Goal: Transaction & Acquisition: Purchase product/service

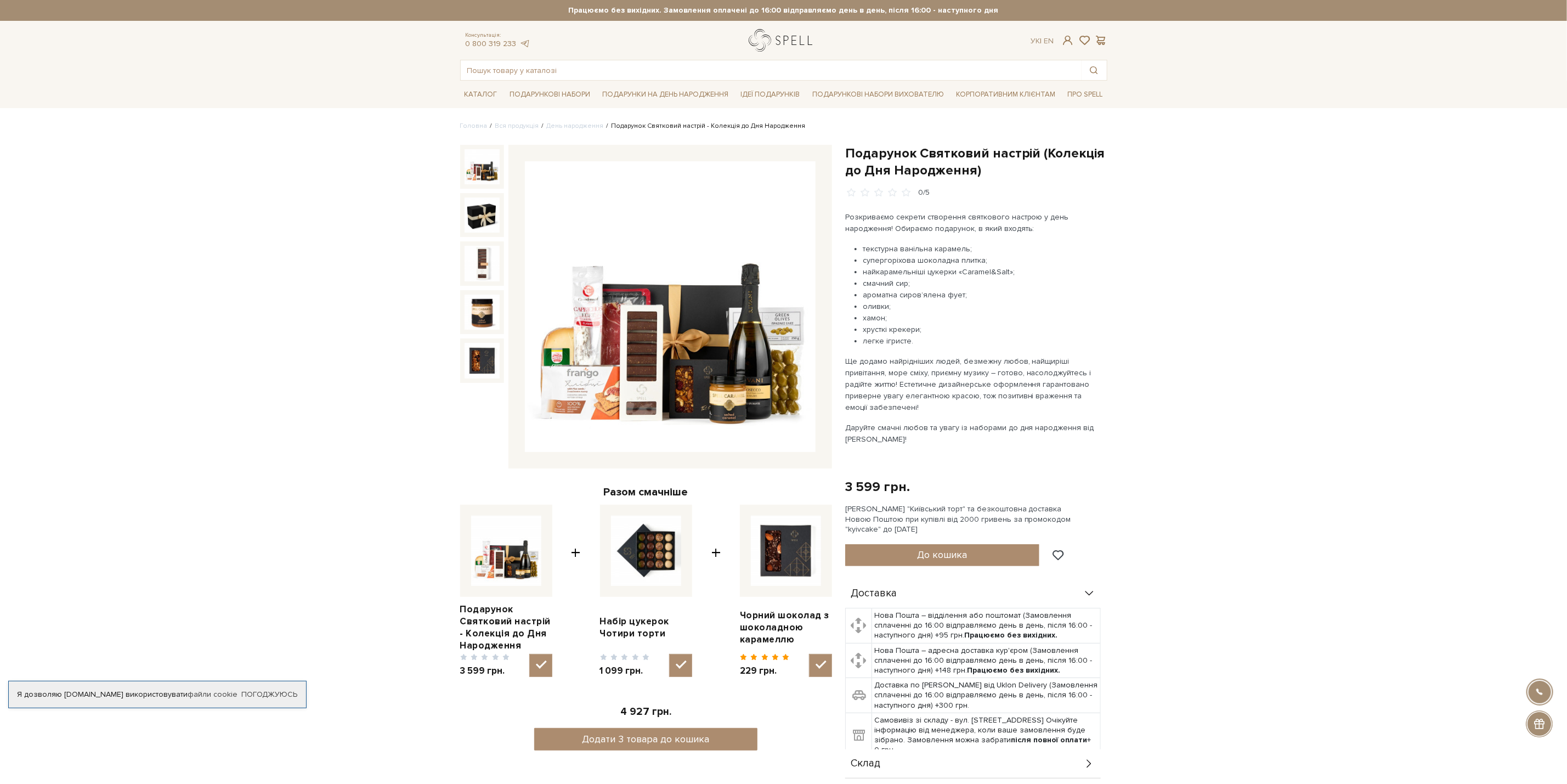
click at [788, 40] on link "logo" at bounding box center [783, 40] width 68 height 22
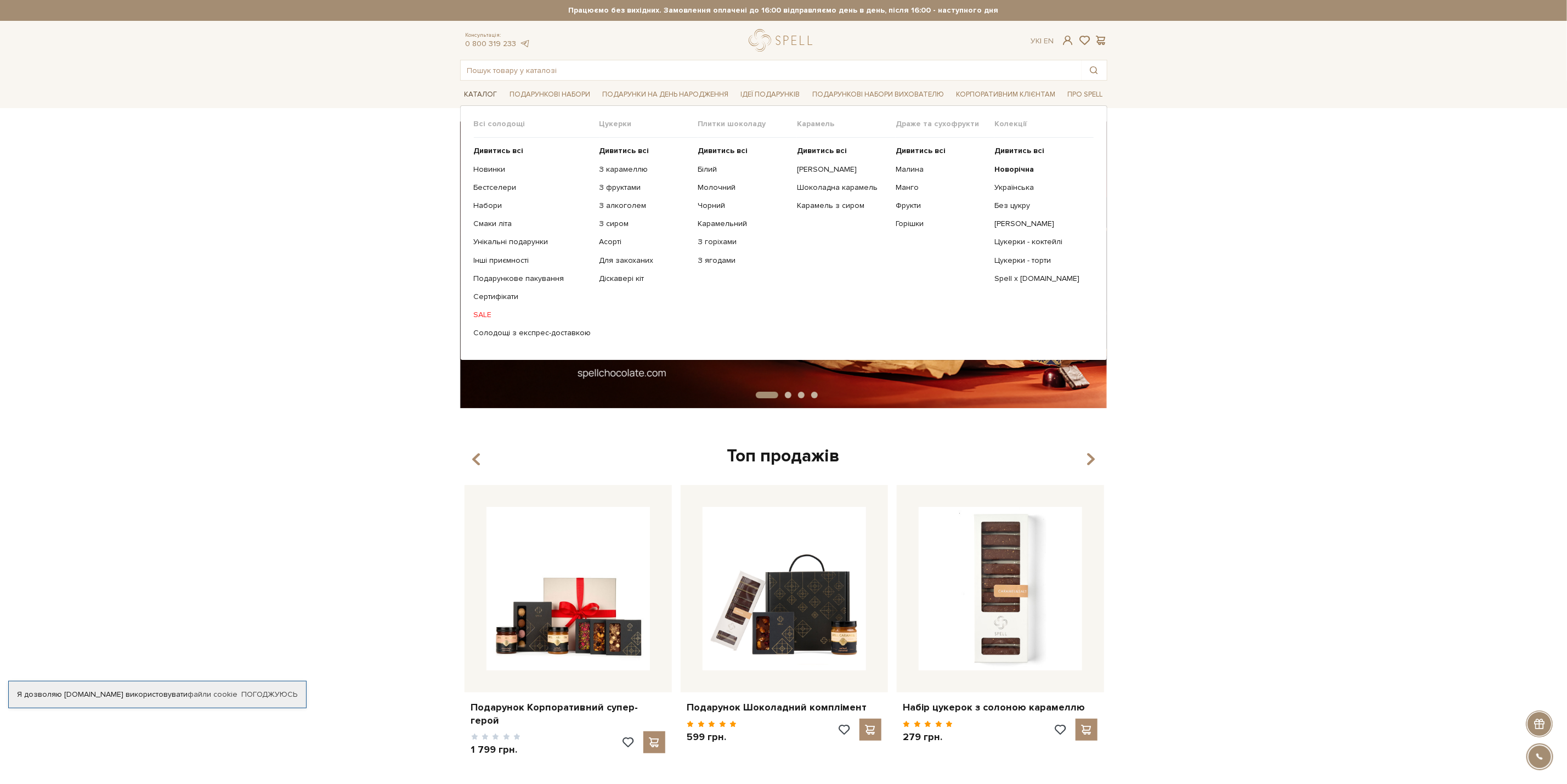
click at [479, 96] on link "Каталог" at bounding box center [481, 95] width 42 height 17
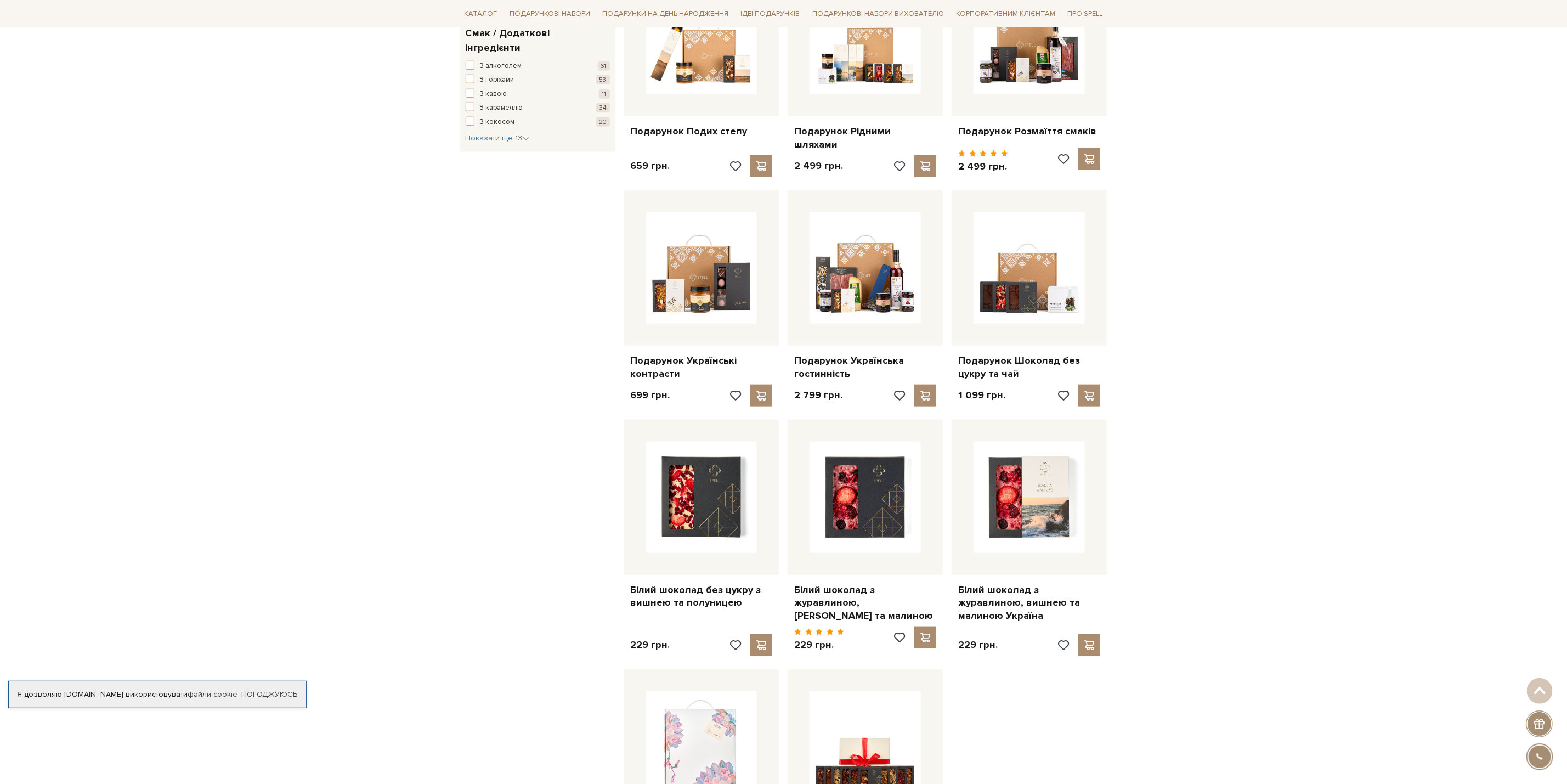
scroll to position [740, 0]
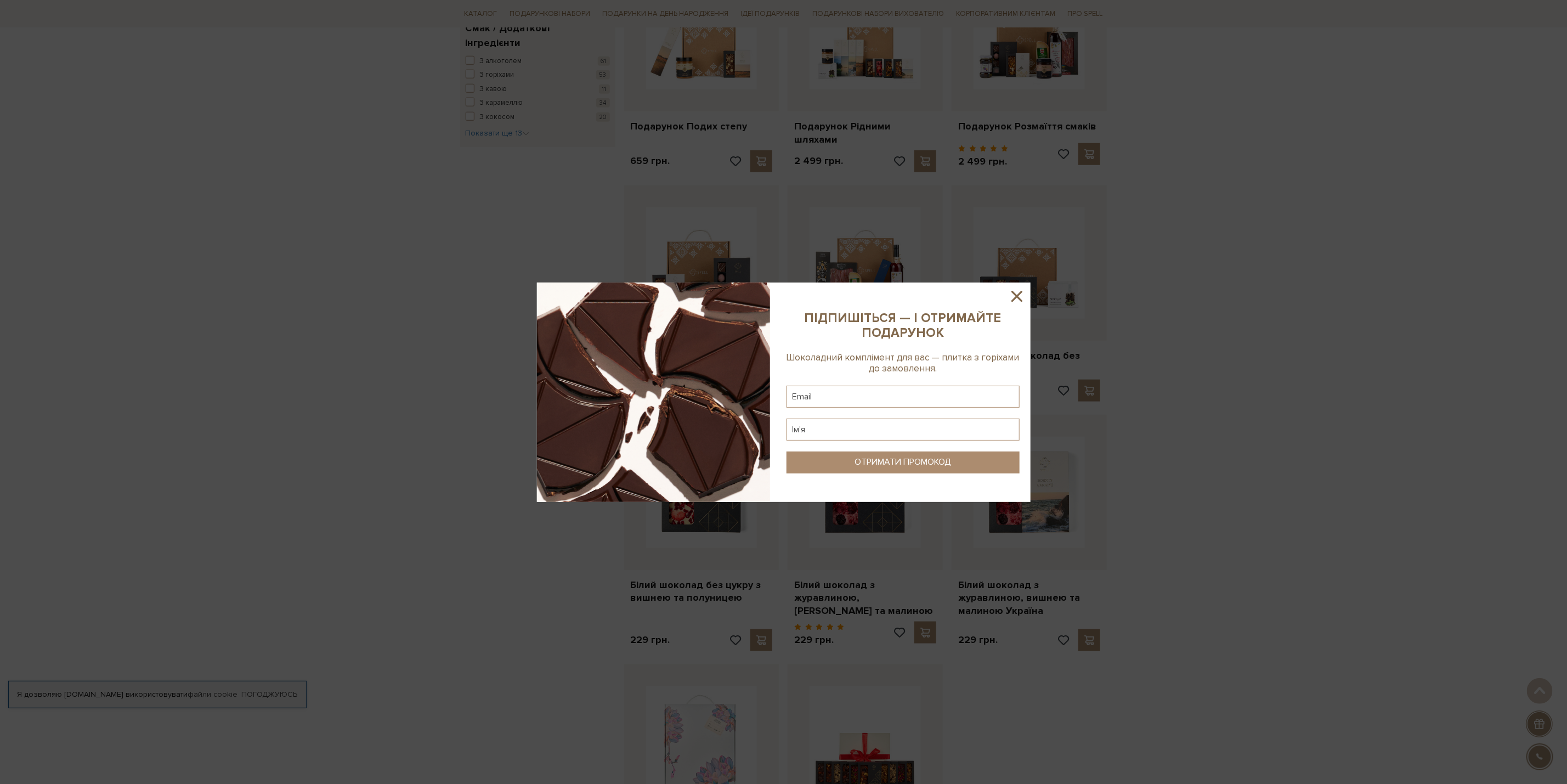
click at [1014, 295] on icon at bounding box center [1017, 296] width 11 height 11
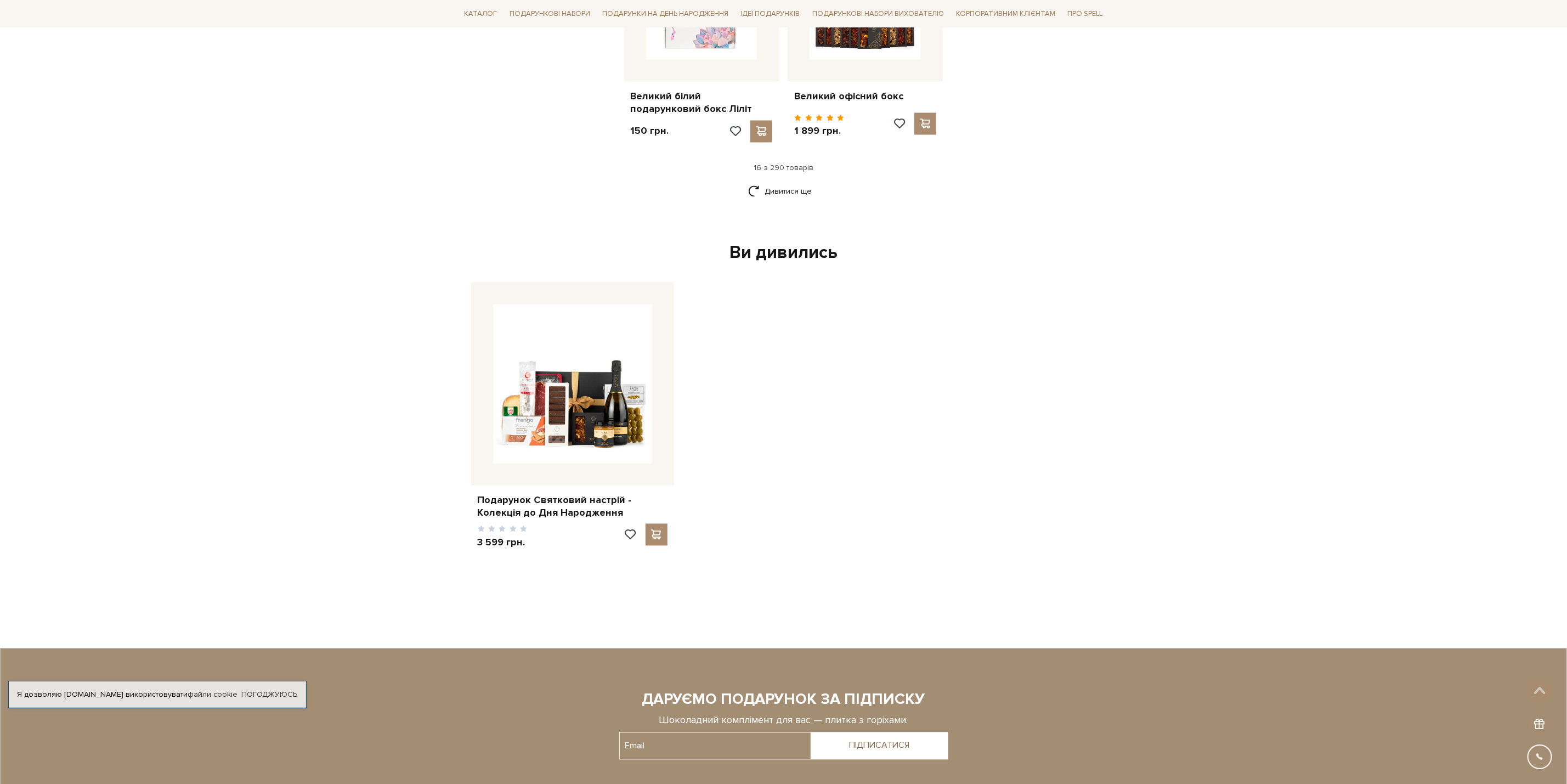
scroll to position [1481, 0]
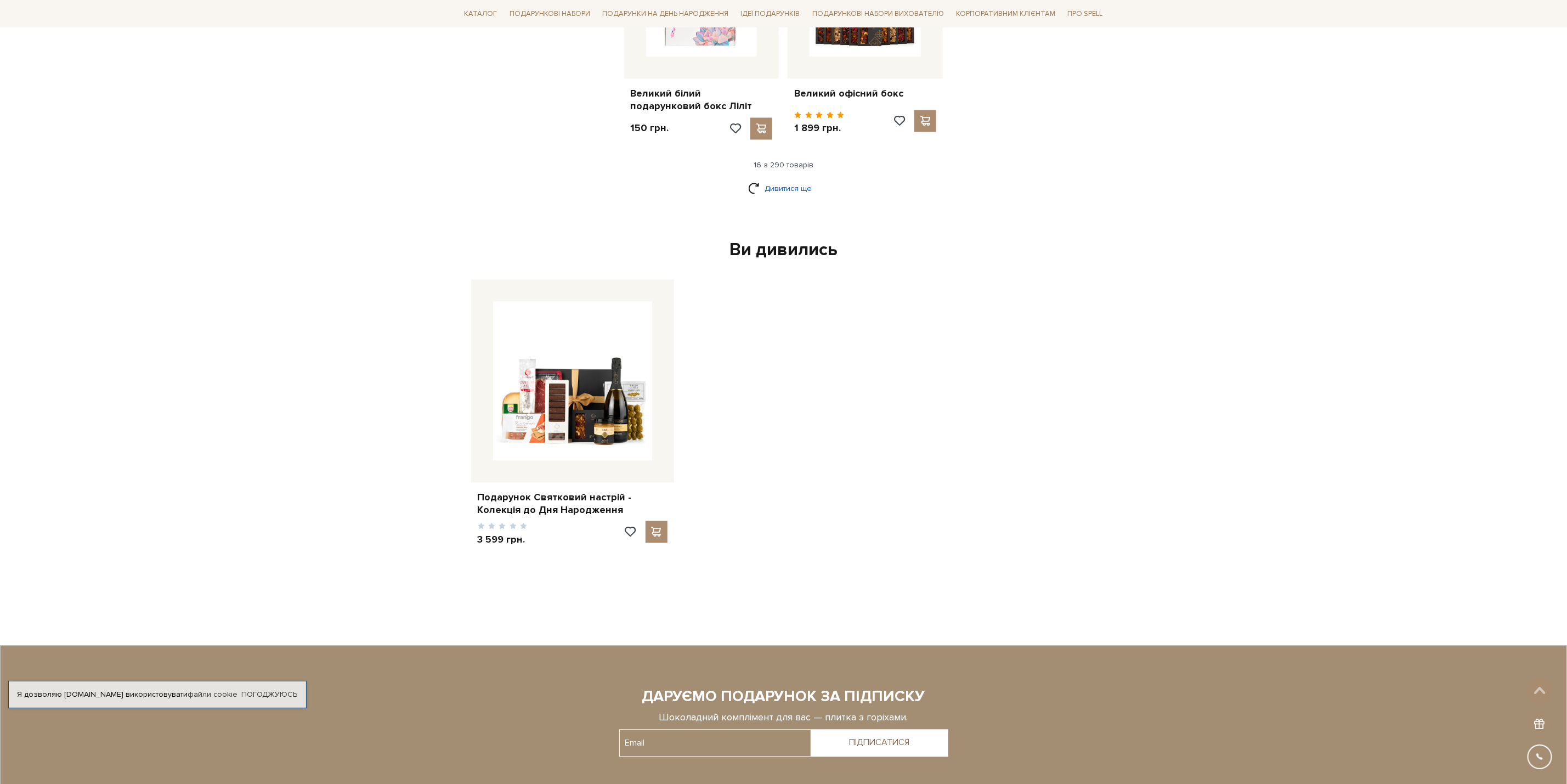
click at [792, 180] on link "Дивитися ще" at bounding box center [784, 189] width 72 height 19
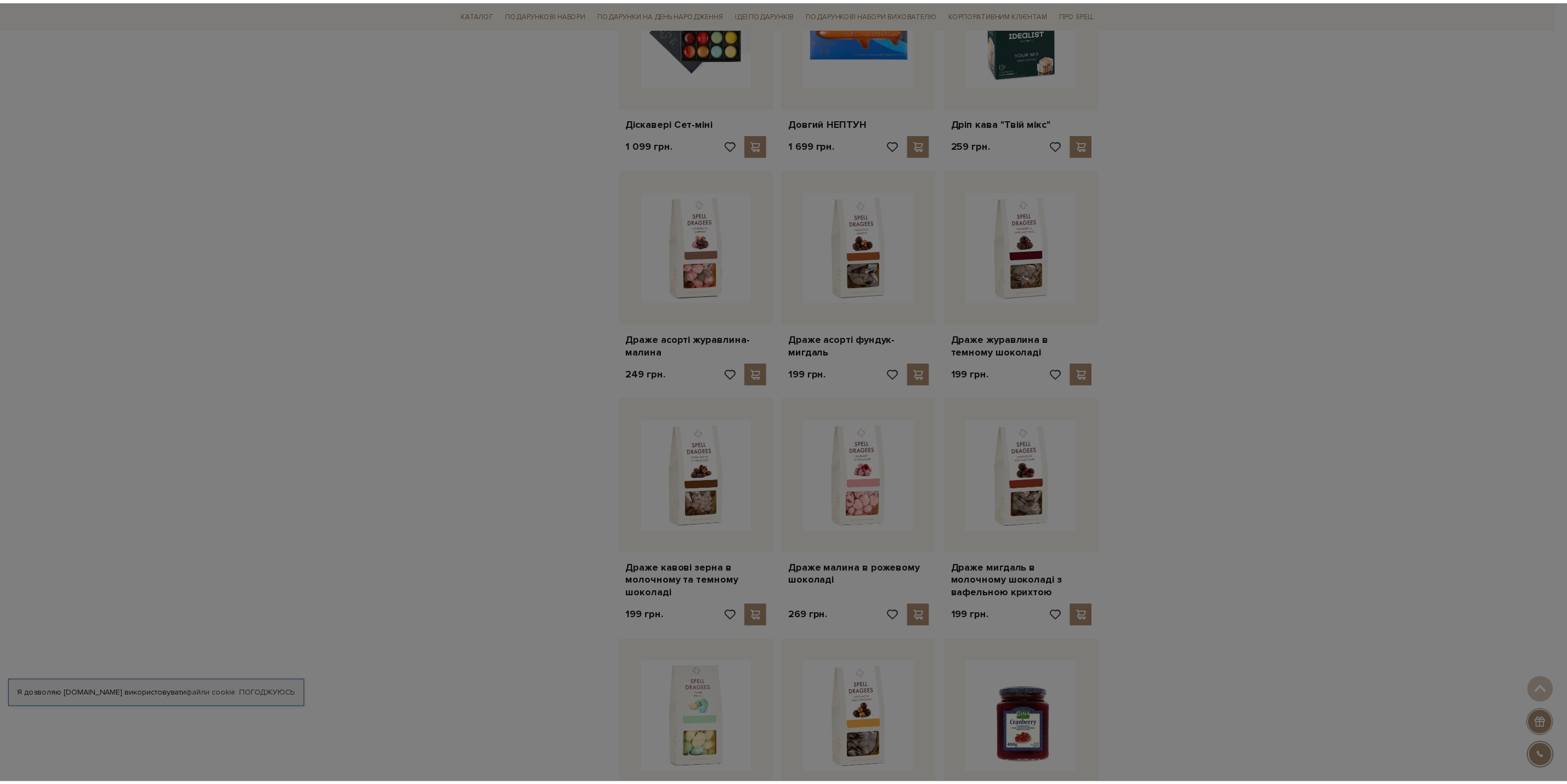
scroll to position [2139, 0]
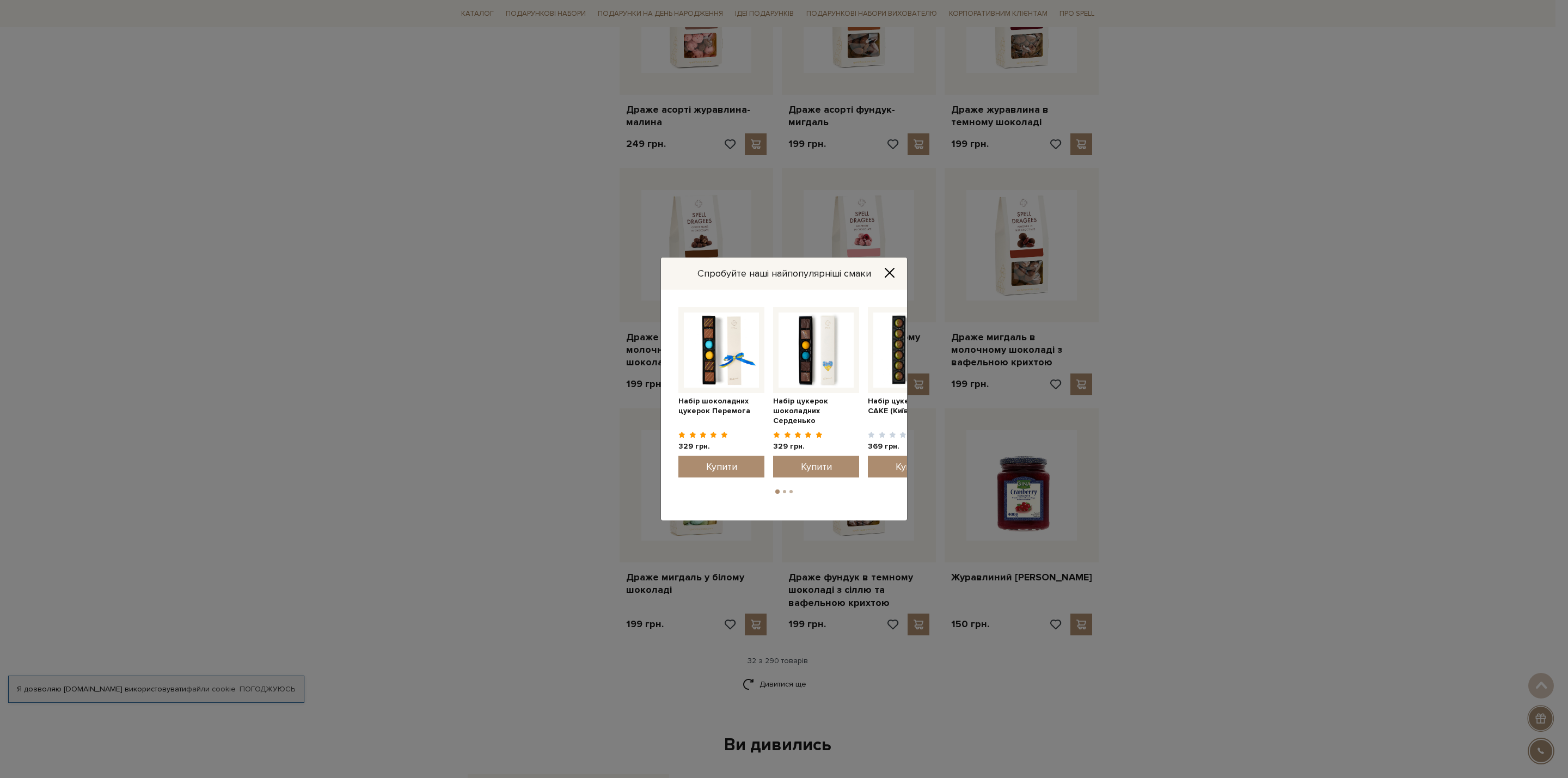
click at [887, 270] on icon "Close" at bounding box center [889, 272] width 11 height 11
